Goal: Information Seeking & Learning: Learn about a topic

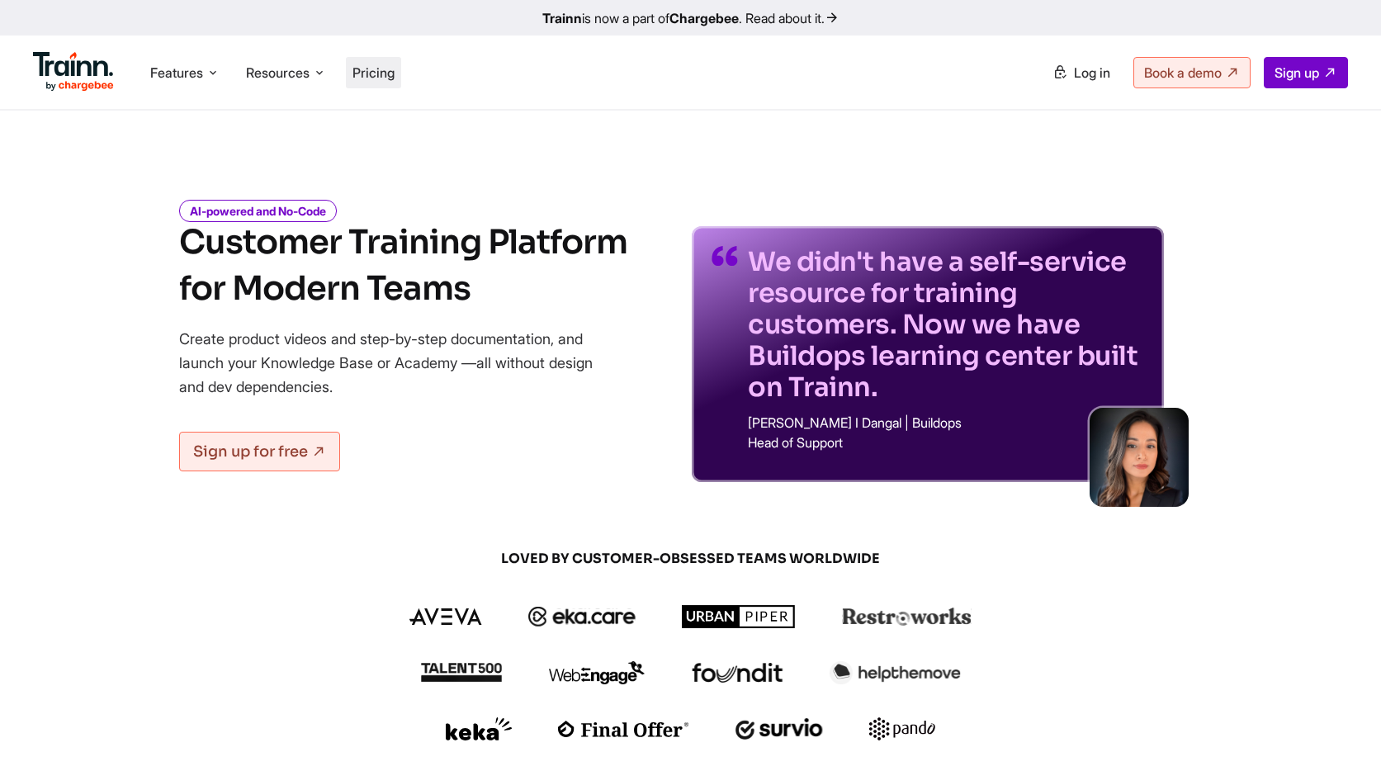
click at [401, 64] on li "Pricing" at bounding box center [373, 72] width 55 height 31
click at [392, 74] on span "Pricing" at bounding box center [373, 72] width 42 height 17
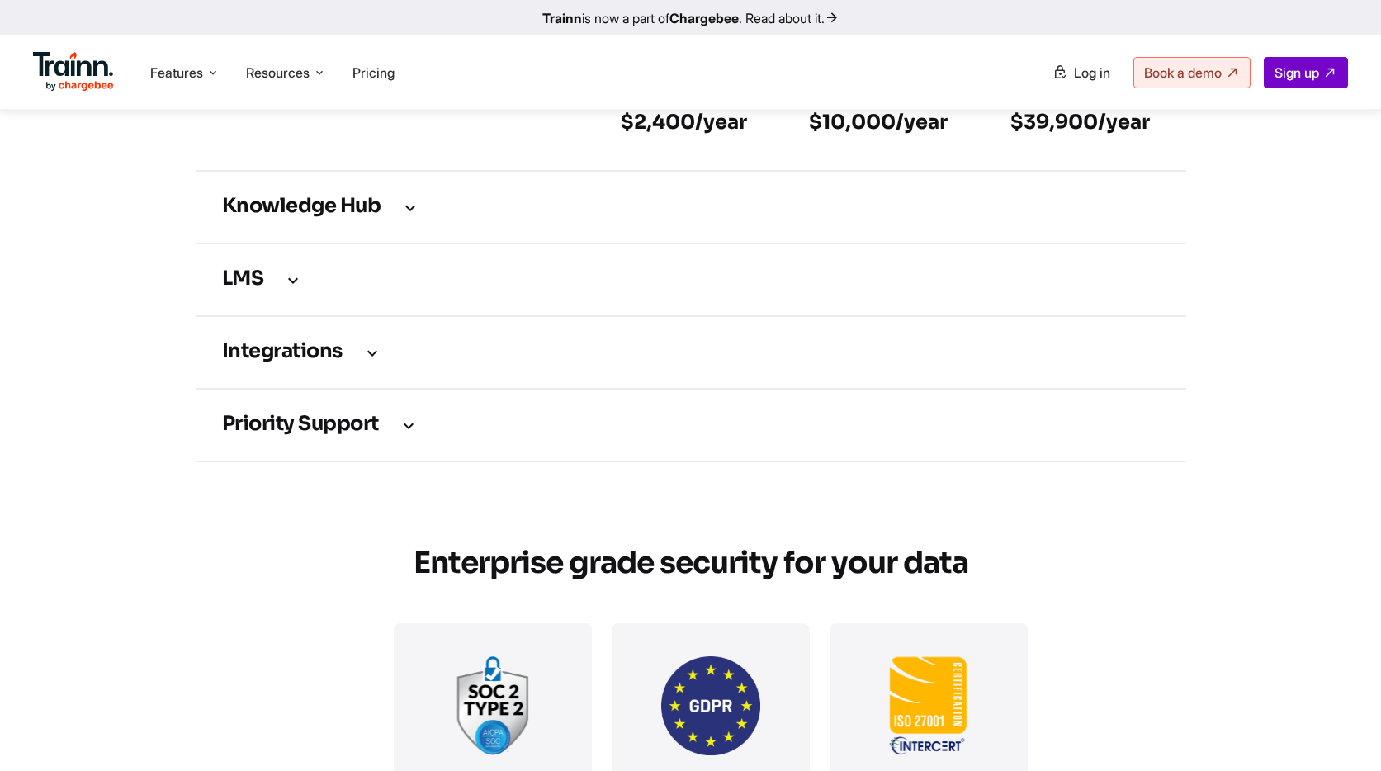
scroll to position [2471, 0]
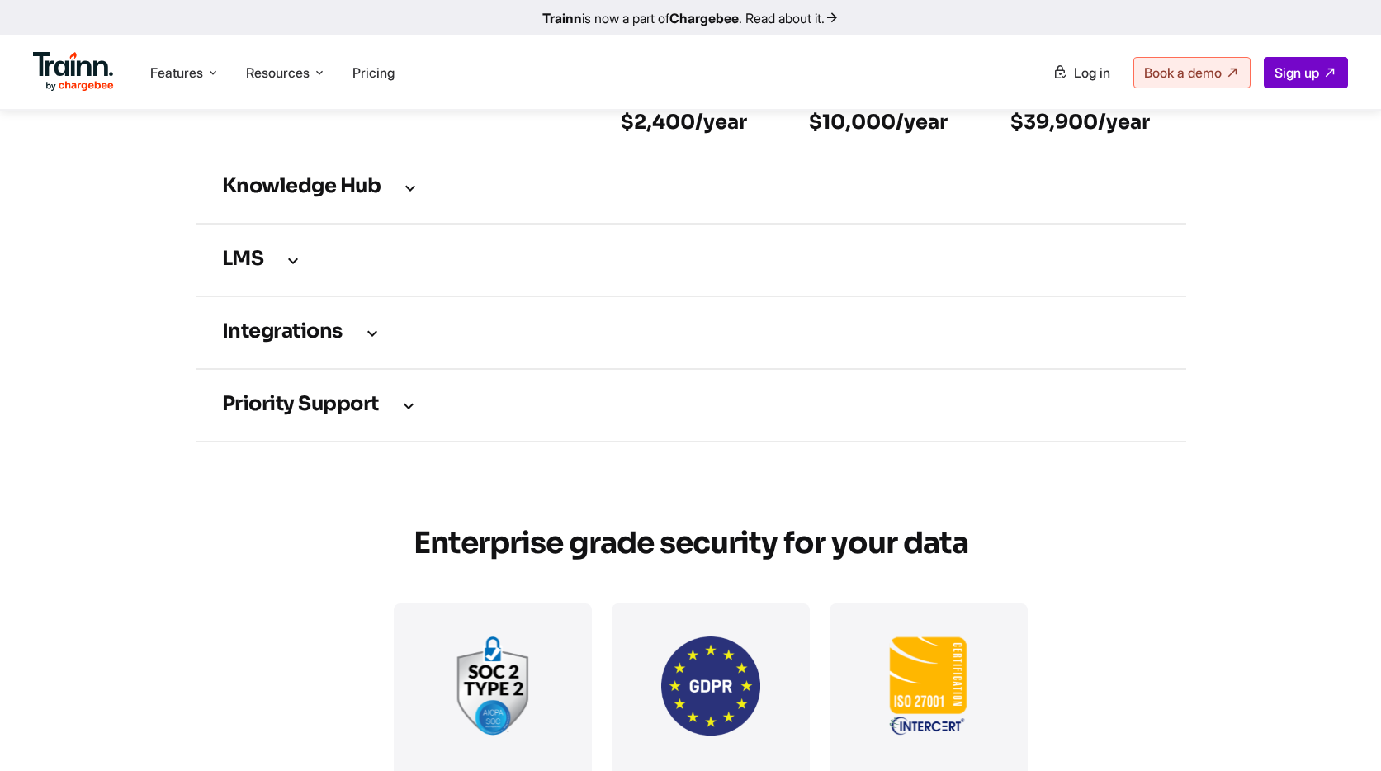
click at [274, 269] on h3 "LMS" at bounding box center [690, 260] width 937 height 18
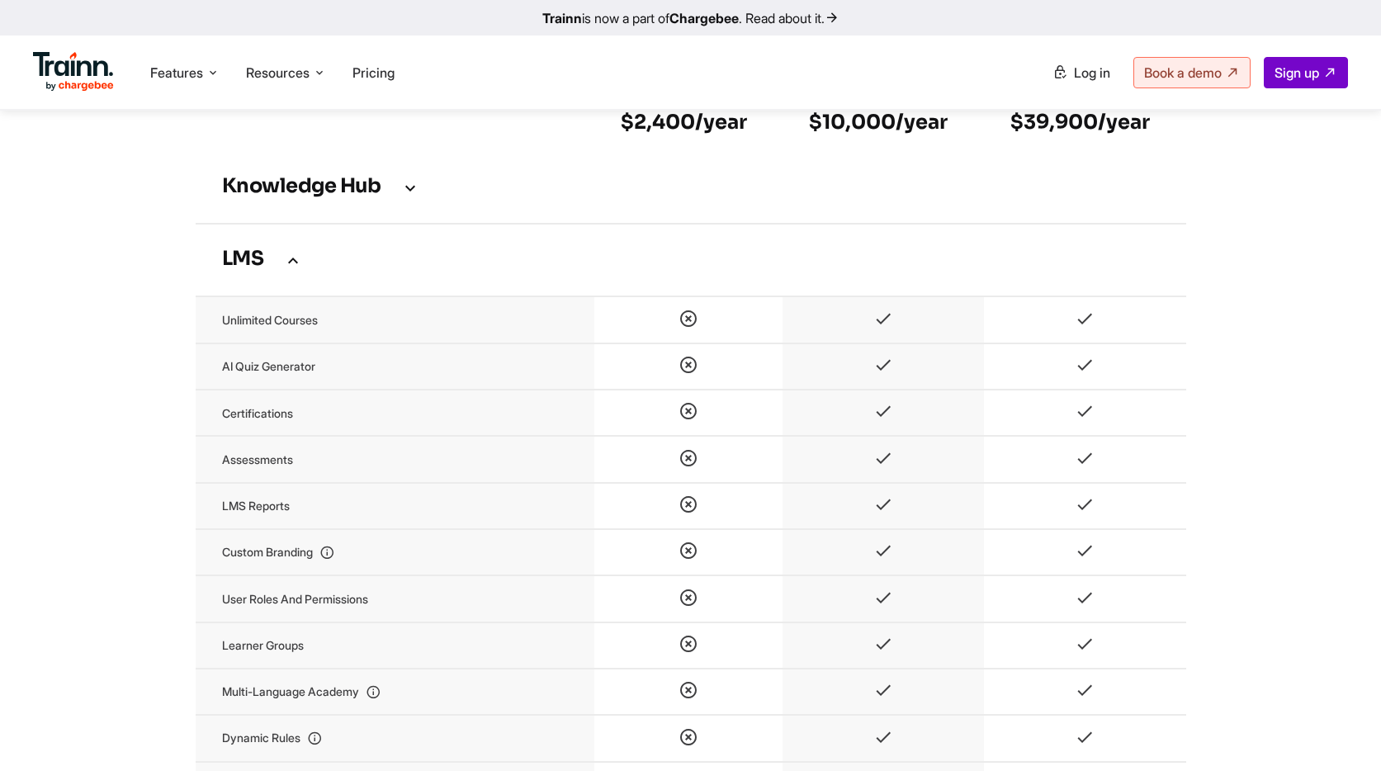
click at [317, 196] on h3 "Knowledge Hub" at bounding box center [690, 187] width 937 height 18
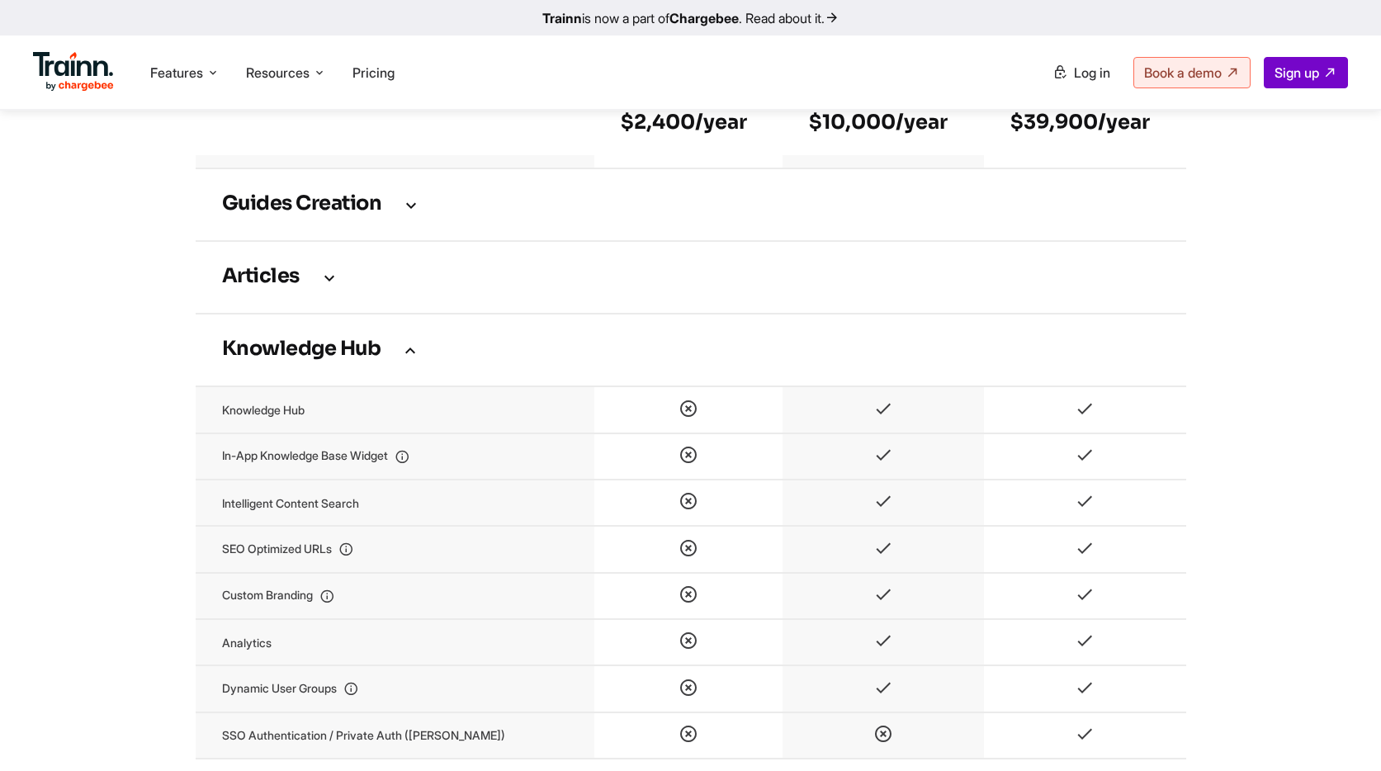
scroll to position [2165, 0]
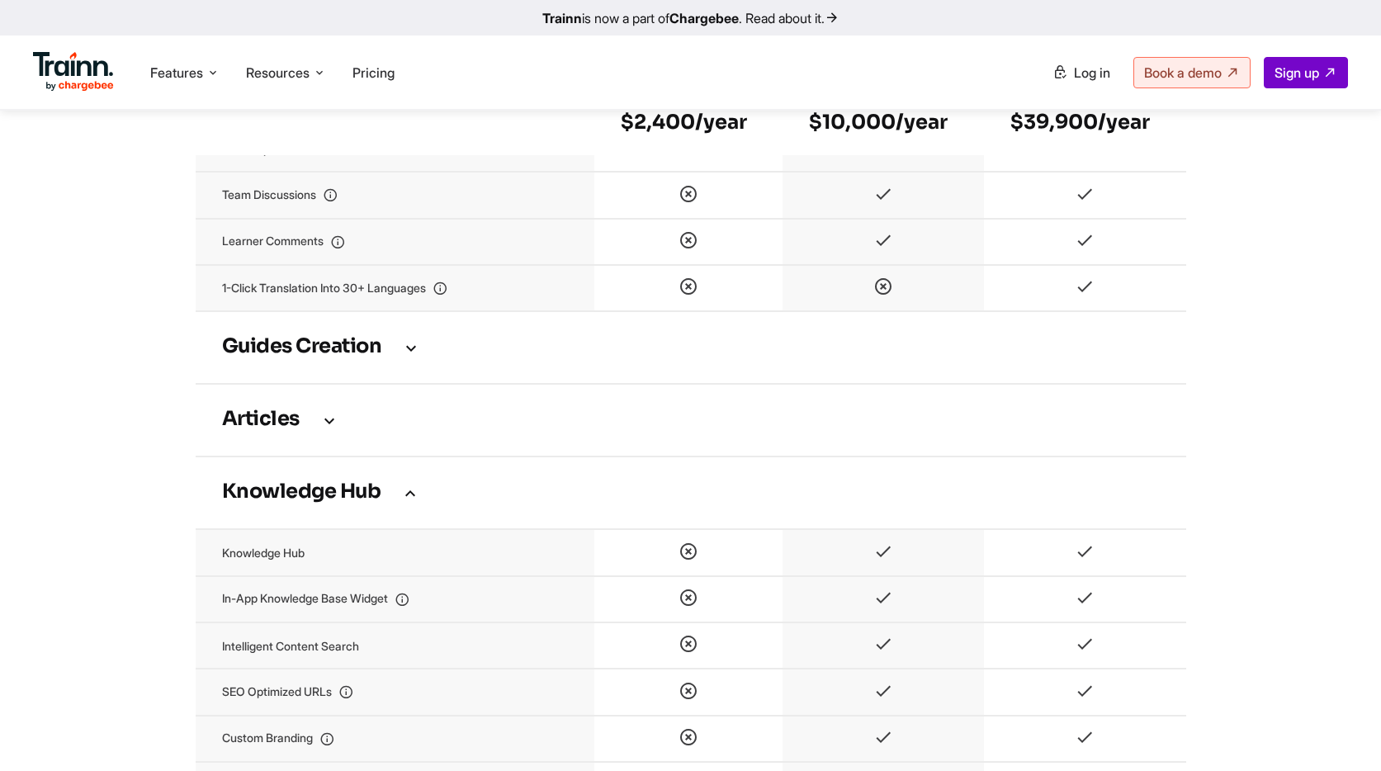
click at [265, 429] on h3 "Articles" at bounding box center [690, 420] width 937 height 18
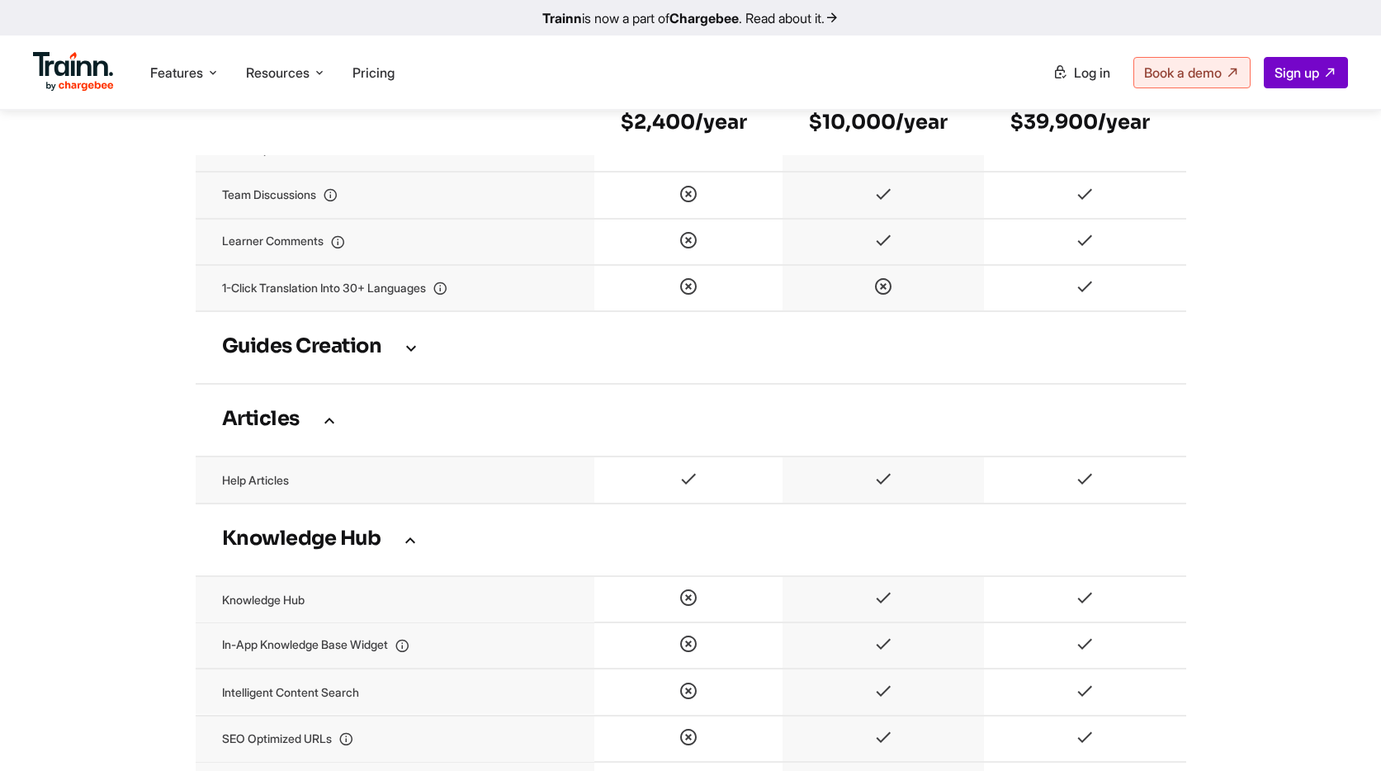
click at [323, 357] on h3 "Guides creation" at bounding box center [690, 347] width 937 height 18
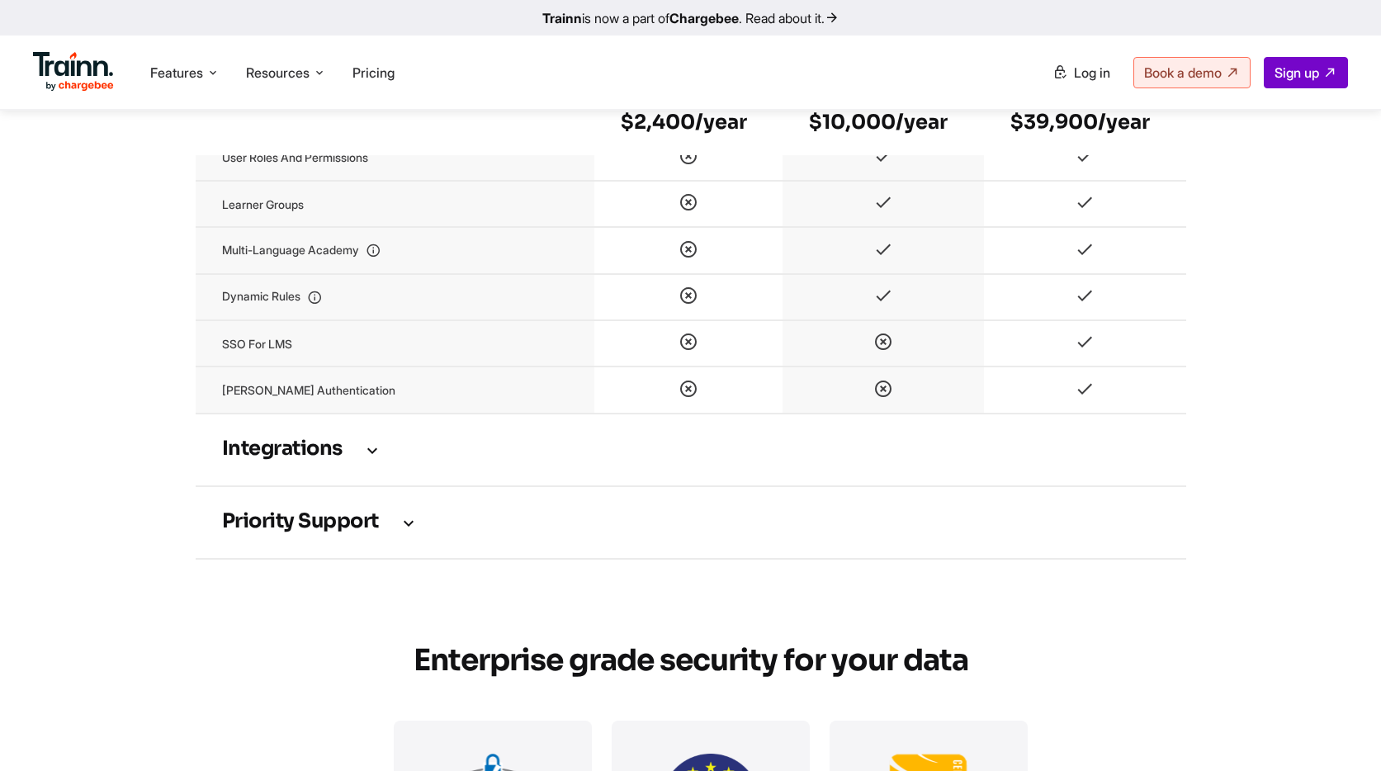
scroll to position [4233, 0]
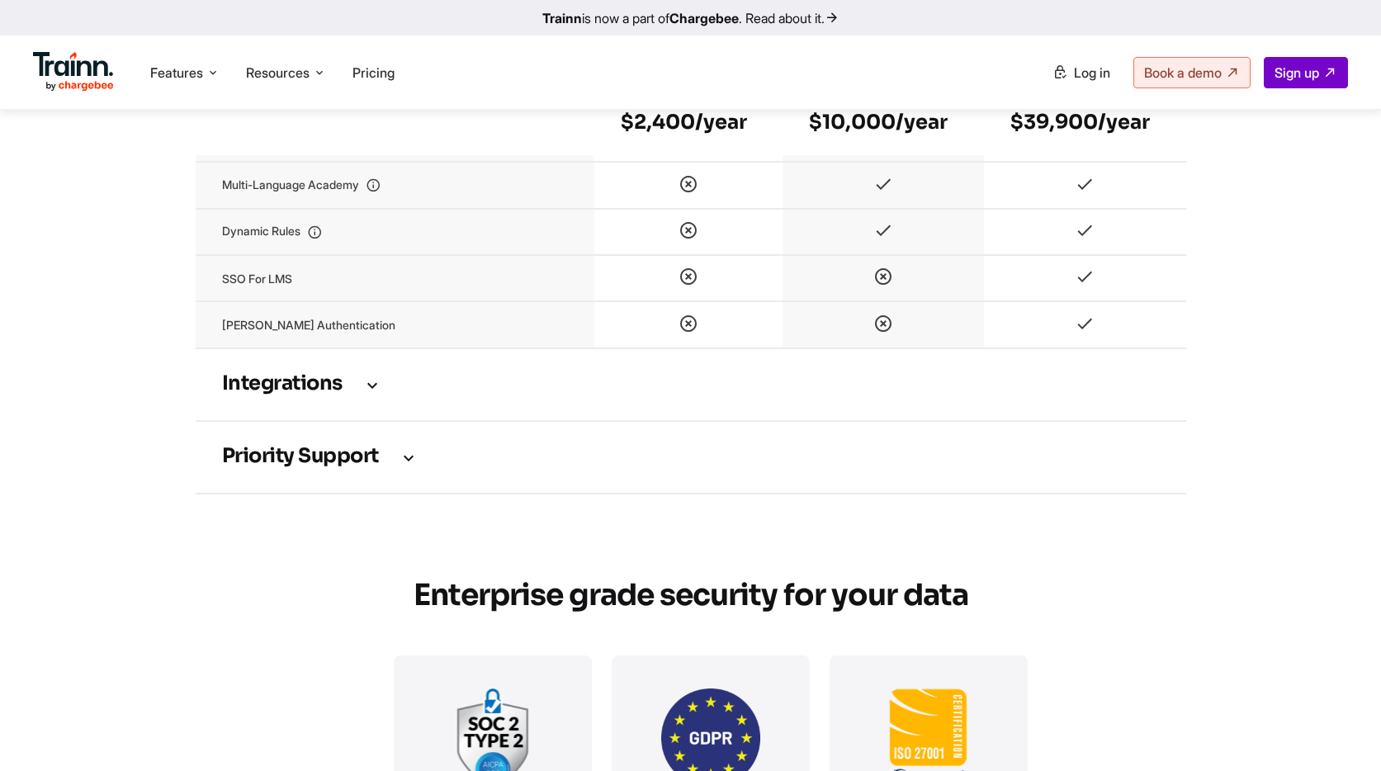
click at [346, 394] on h3 "Integrations" at bounding box center [690, 384] width 937 height 18
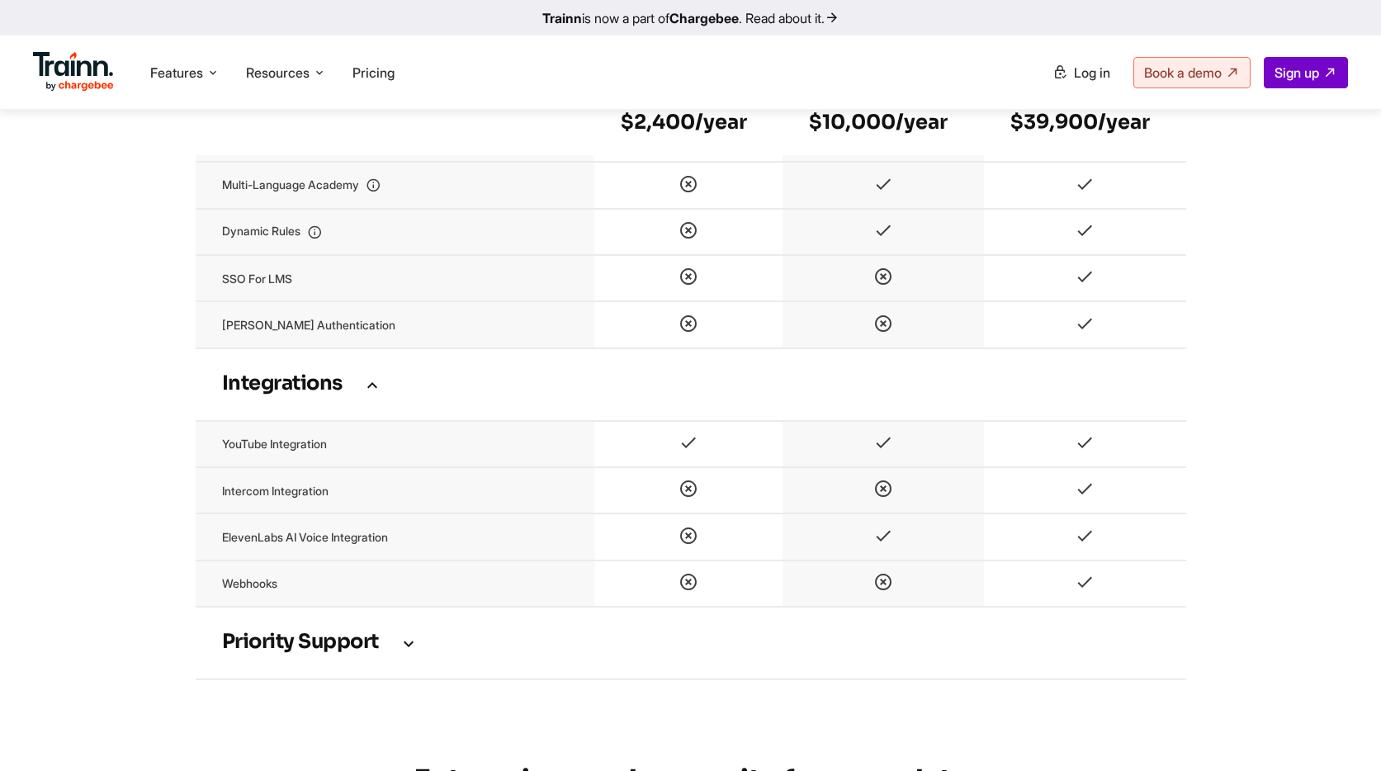
click at [303, 678] on td "Priority support" at bounding box center [691, 643] width 990 height 73
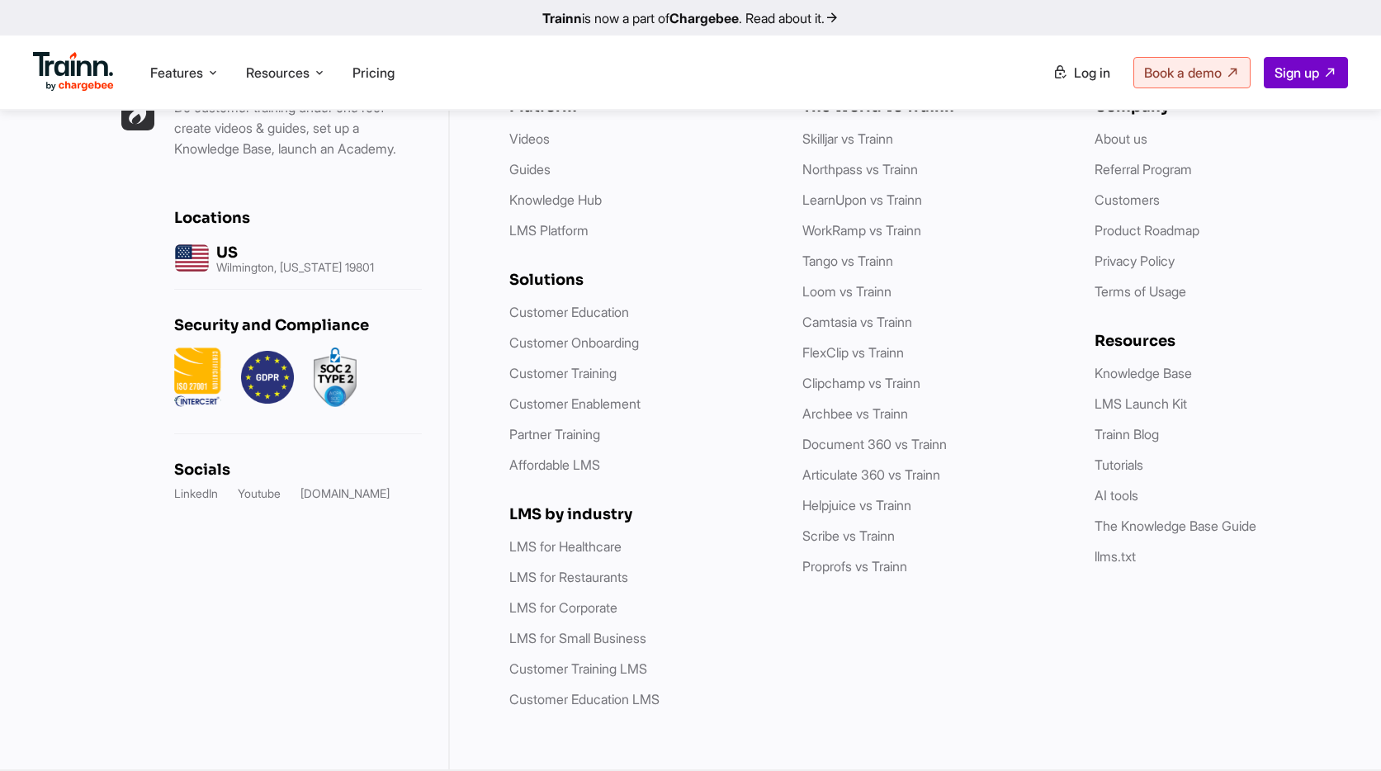
scroll to position [7435, 0]
